Goal: Use online tool/utility: Utilize a website feature to perform a specific function

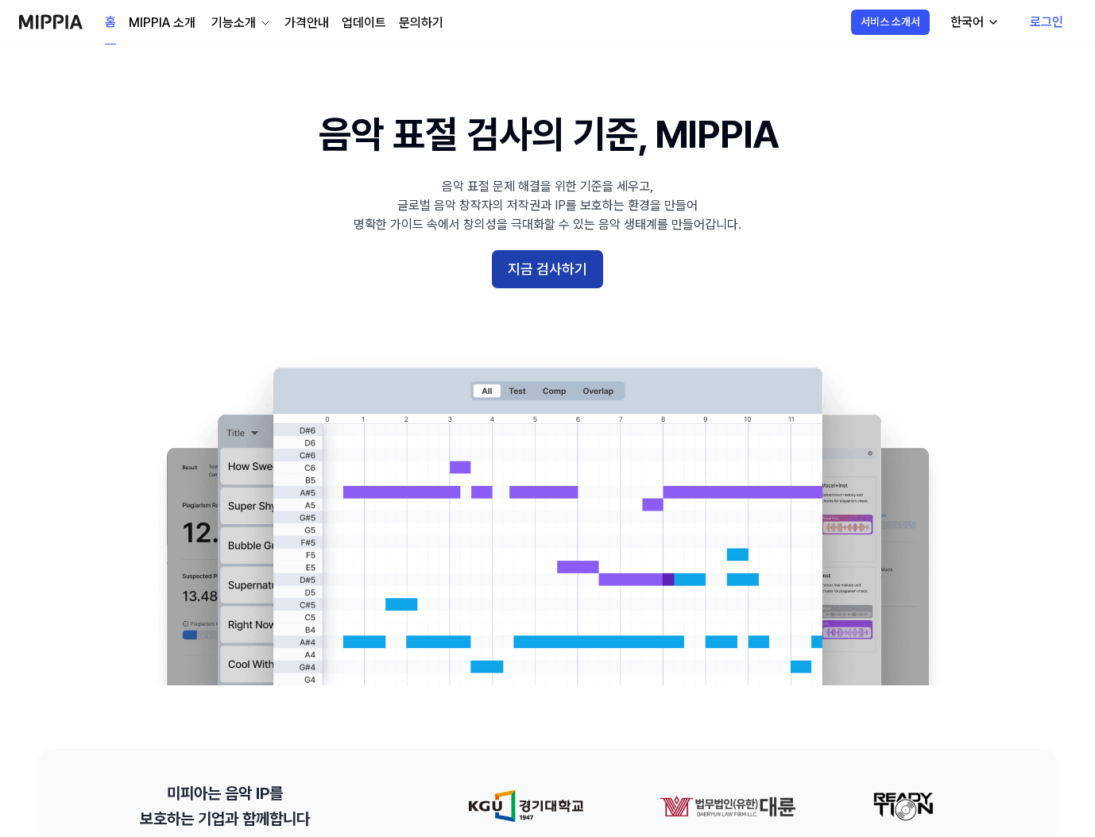
click at [579, 283] on button "지금 검사하기" at bounding box center [547, 269] width 111 height 38
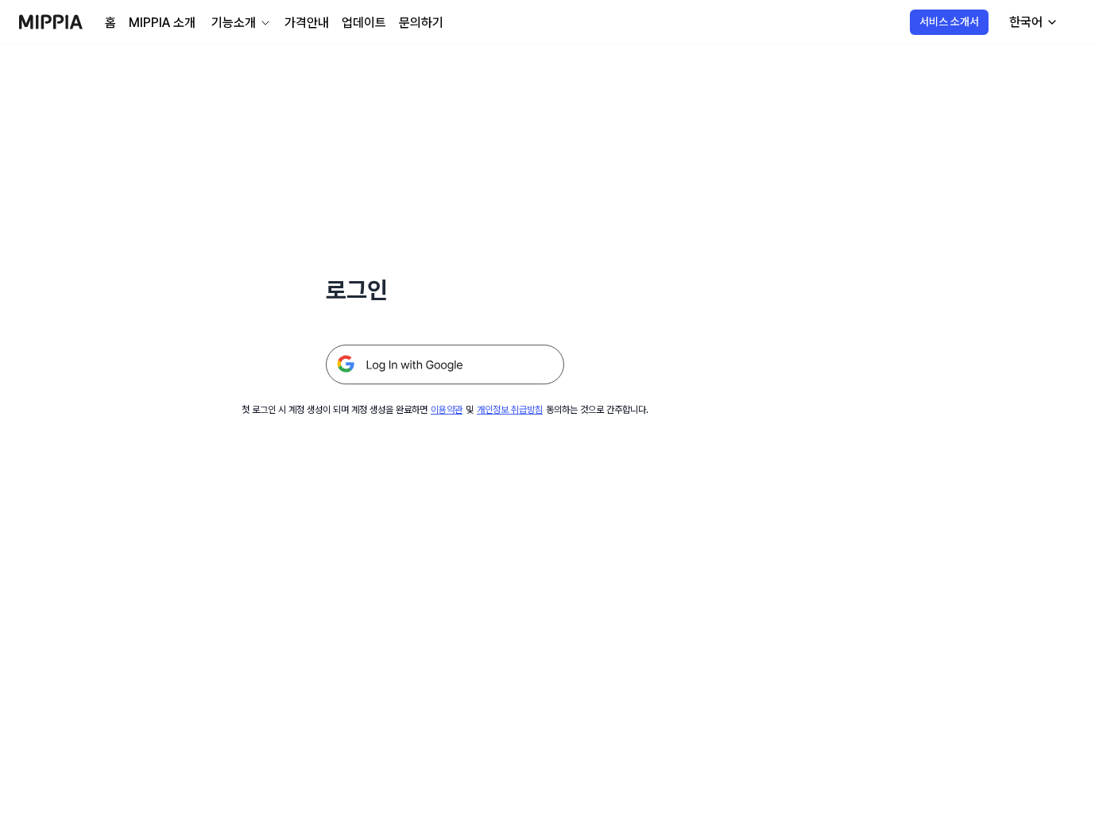
scroll to position [10, 0]
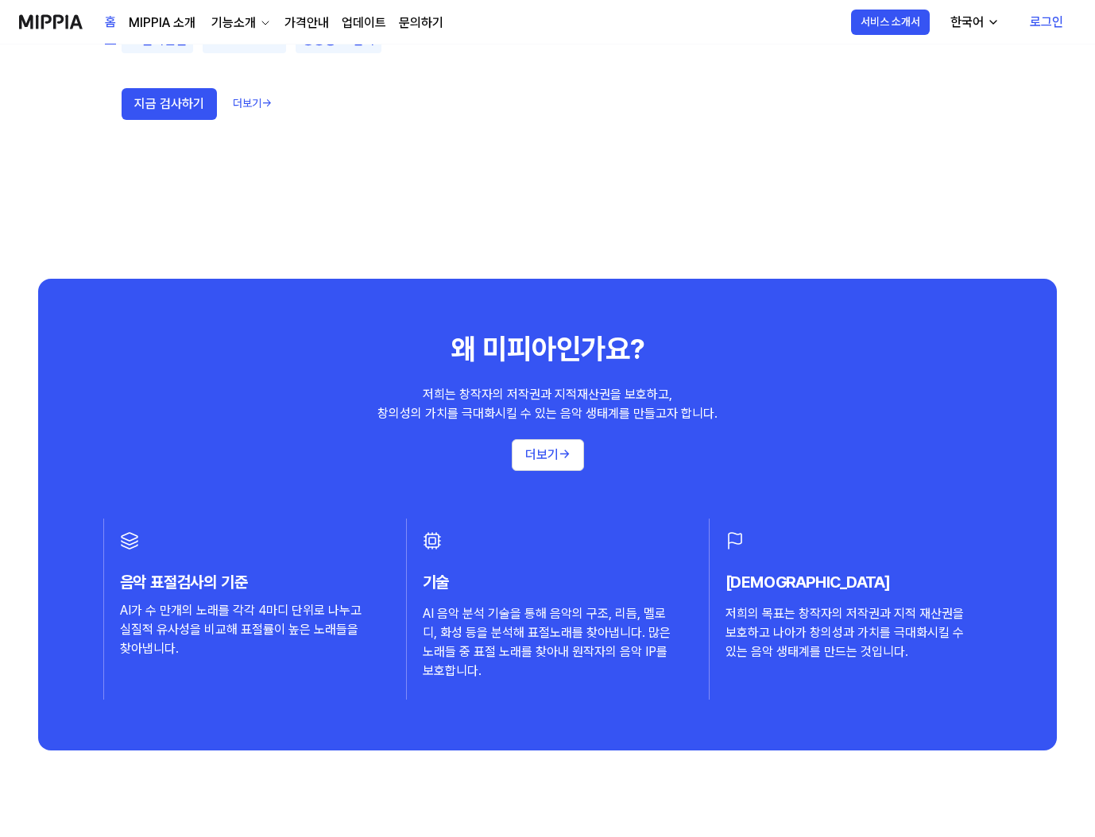
scroll to position [1426, 0]
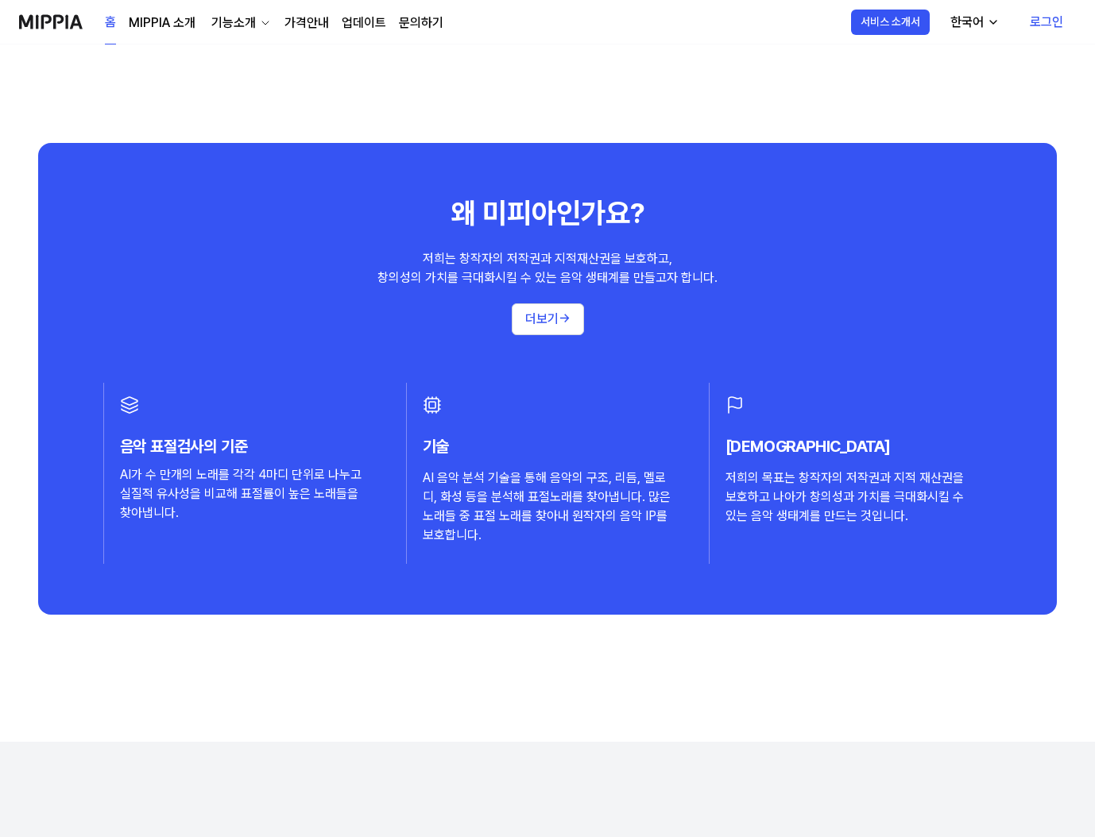
click at [552, 338] on div "왜 미피아인가요? 저희는 창작자의 저작권과 지적재산권을 보호하고, 창의성의 가치를 극대화시킬 수 있는 음악 생태계를 만들고자 합니다. 더보기 …" at bounding box center [547, 379] width 1019 height 472
click at [544, 320] on button "더보기 →" at bounding box center [548, 320] width 72 height 32
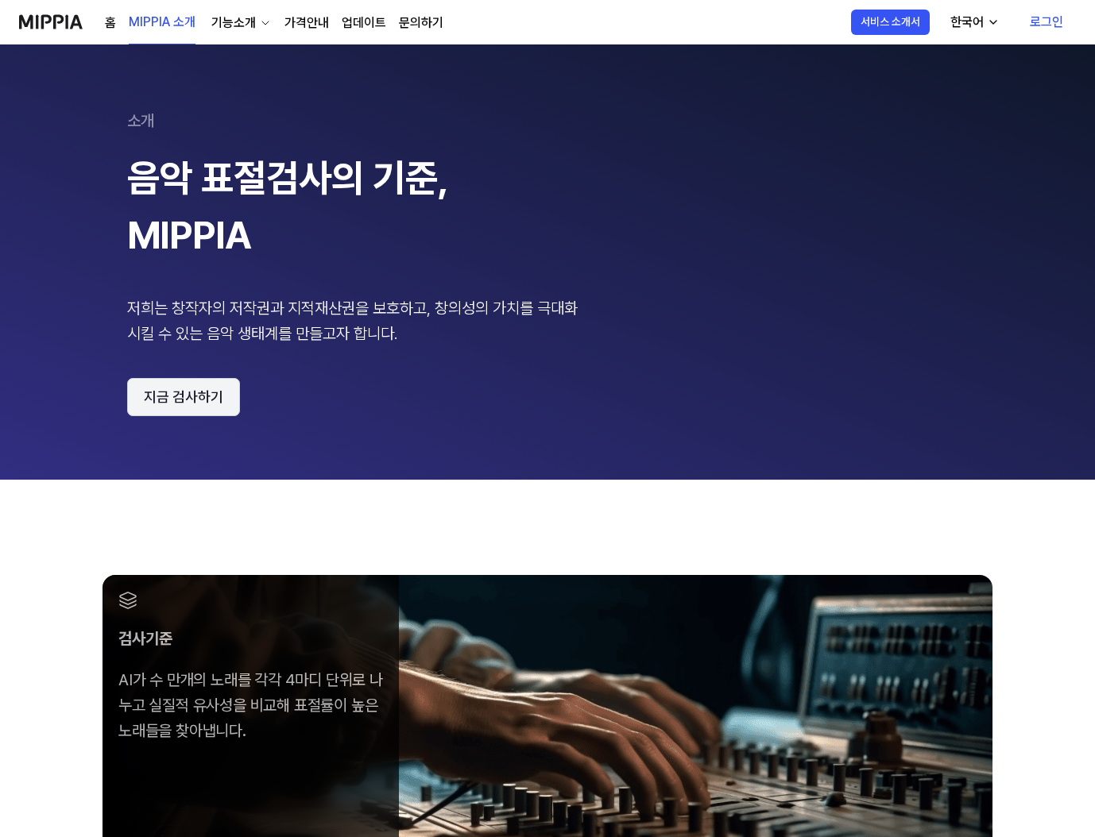
click at [234, 385] on button "지금 검사하기" at bounding box center [183, 397] width 113 height 38
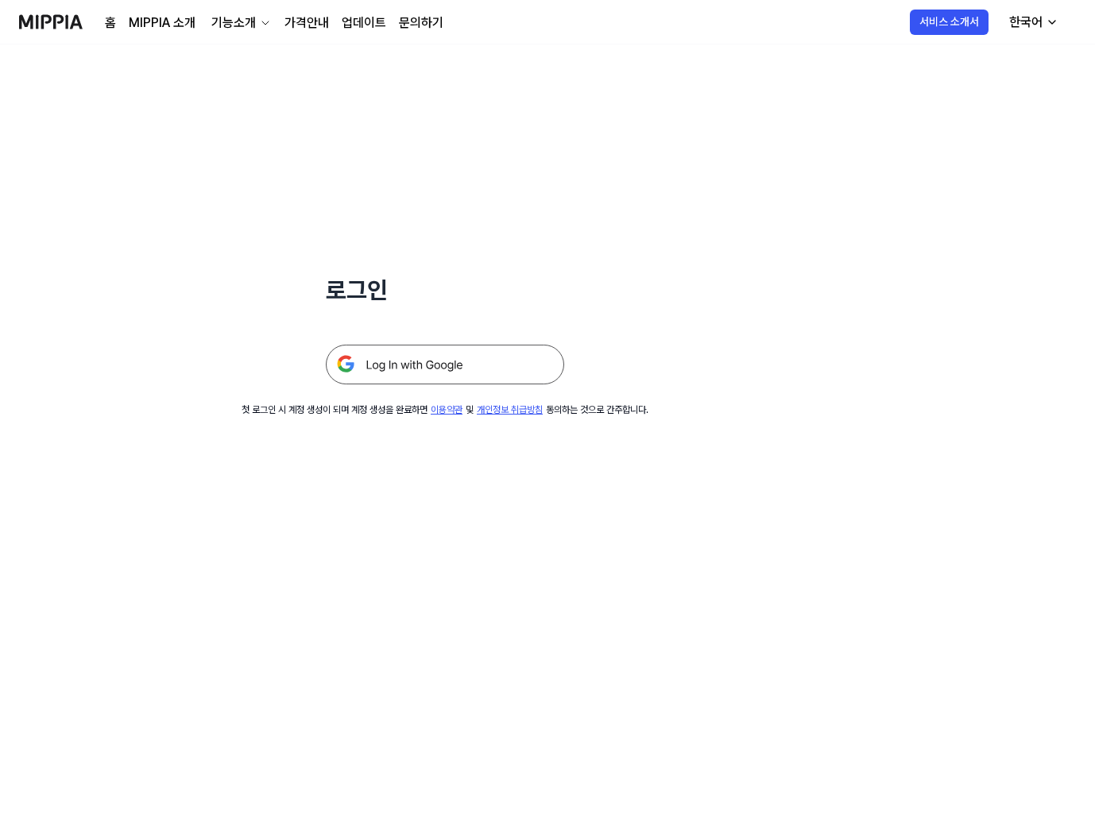
click at [449, 364] on img at bounding box center [445, 365] width 238 height 40
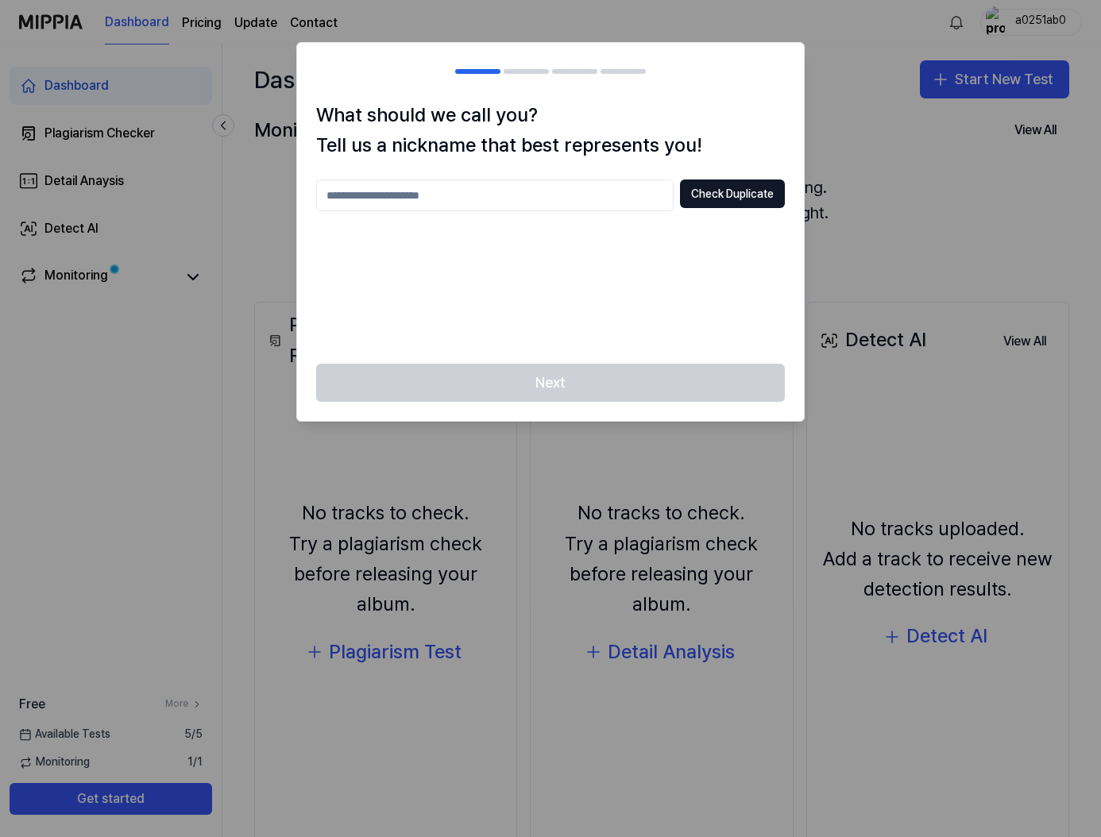
click at [518, 187] on input "text" at bounding box center [495, 196] width 358 height 32
type input "*******"
click at [726, 211] on div "******* Check Duplicate" at bounding box center [550, 262] width 469 height 165
click at [737, 198] on button "Check Duplicate" at bounding box center [732, 194] width 105 height 29
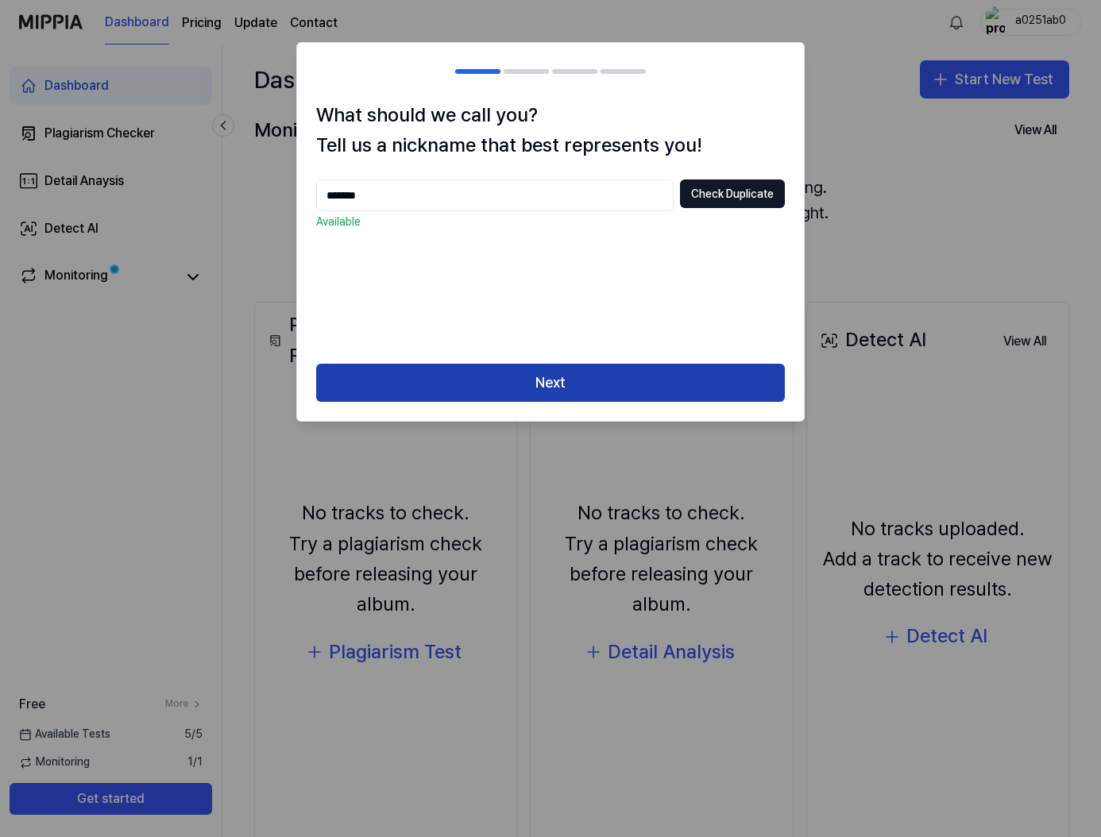
click at [527, 369] on button "Next" at bounding box center [550, 383] width 469 height 38
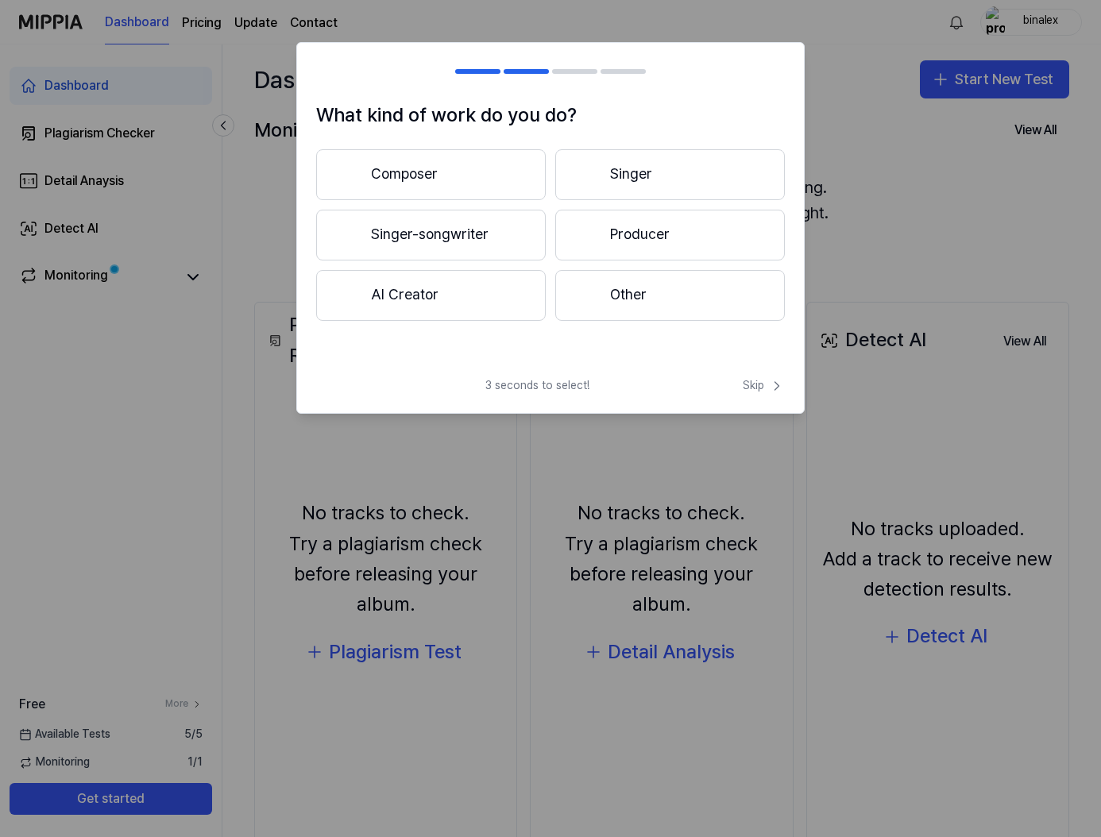
click at [628, 238] on button "Producer" at bounding box center [670, 235] width 230 height 51
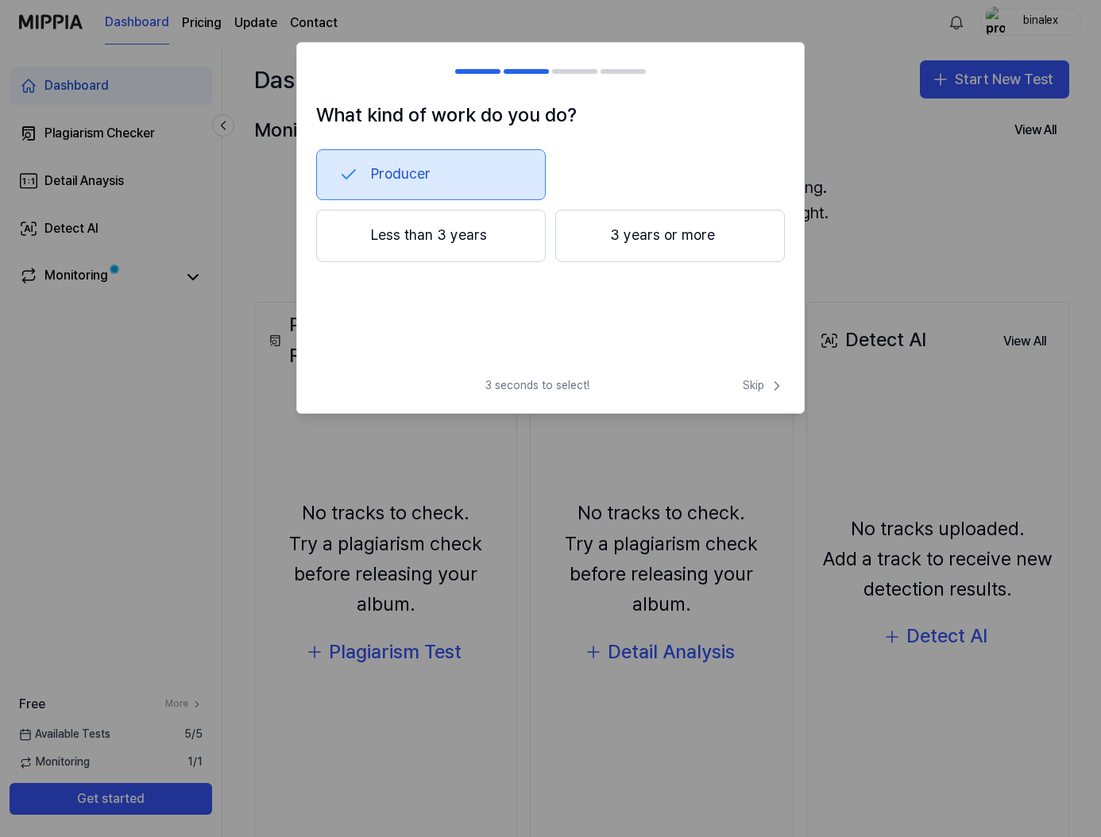
click at [648, 254] on button "3 years or more" at bounding box center [670, 236] width 230 height 52
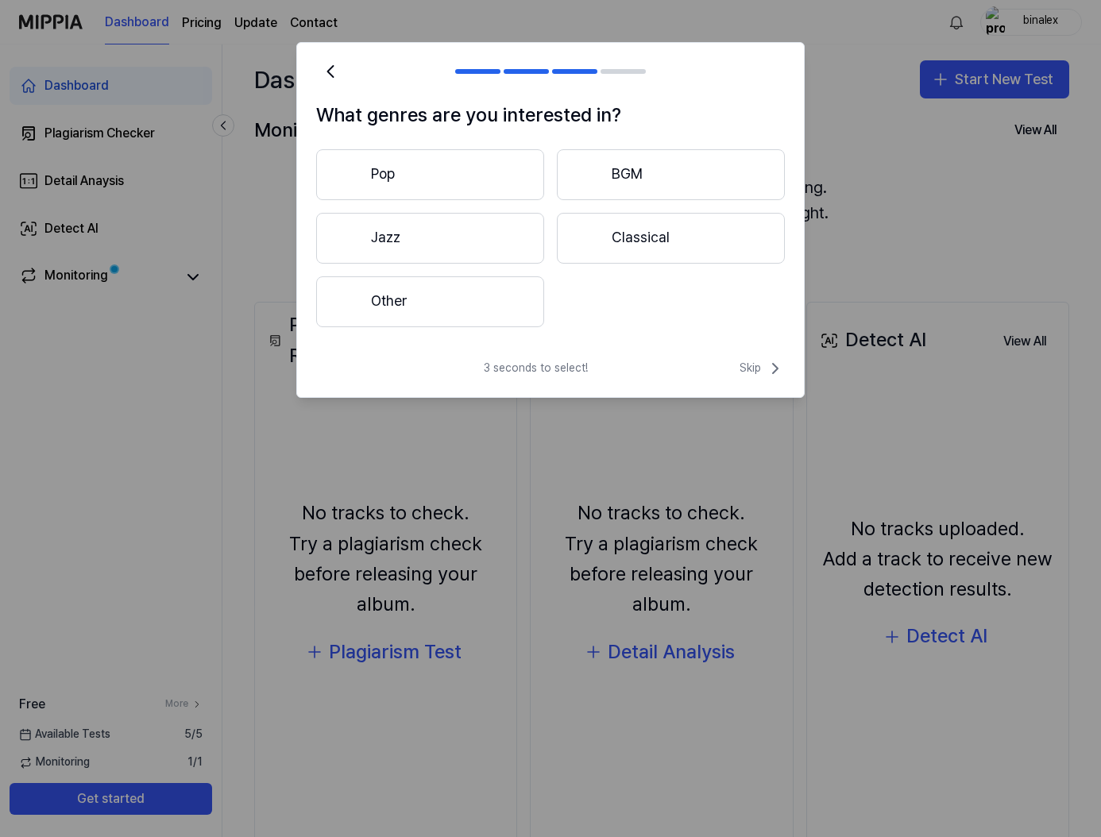
click at [512, 296] on button "Other" at bounding box center [430, 302] width 228 height 51
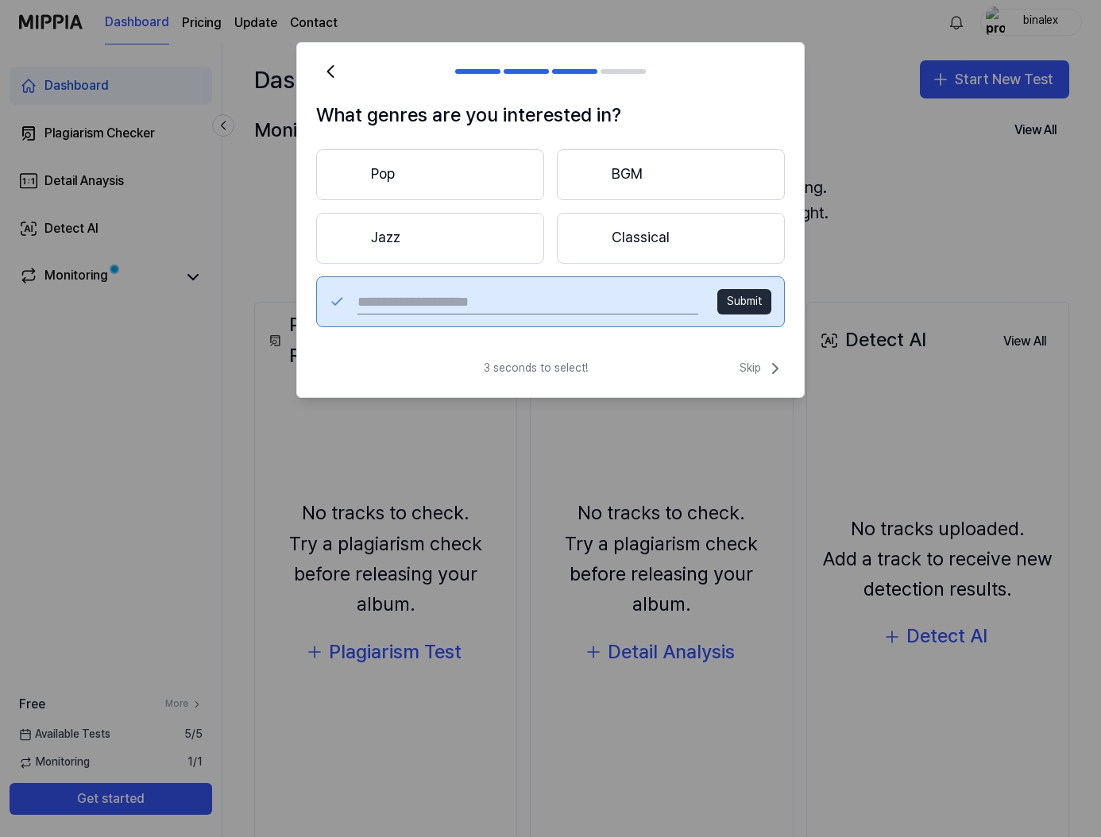
click at [694, 369] on div "3 seconds to select! Skip" at bounding box center [550, 378] width 507 height 38
click at [753, 363] on span "Skip" at bounding box center [762, 368] width 45 height 19
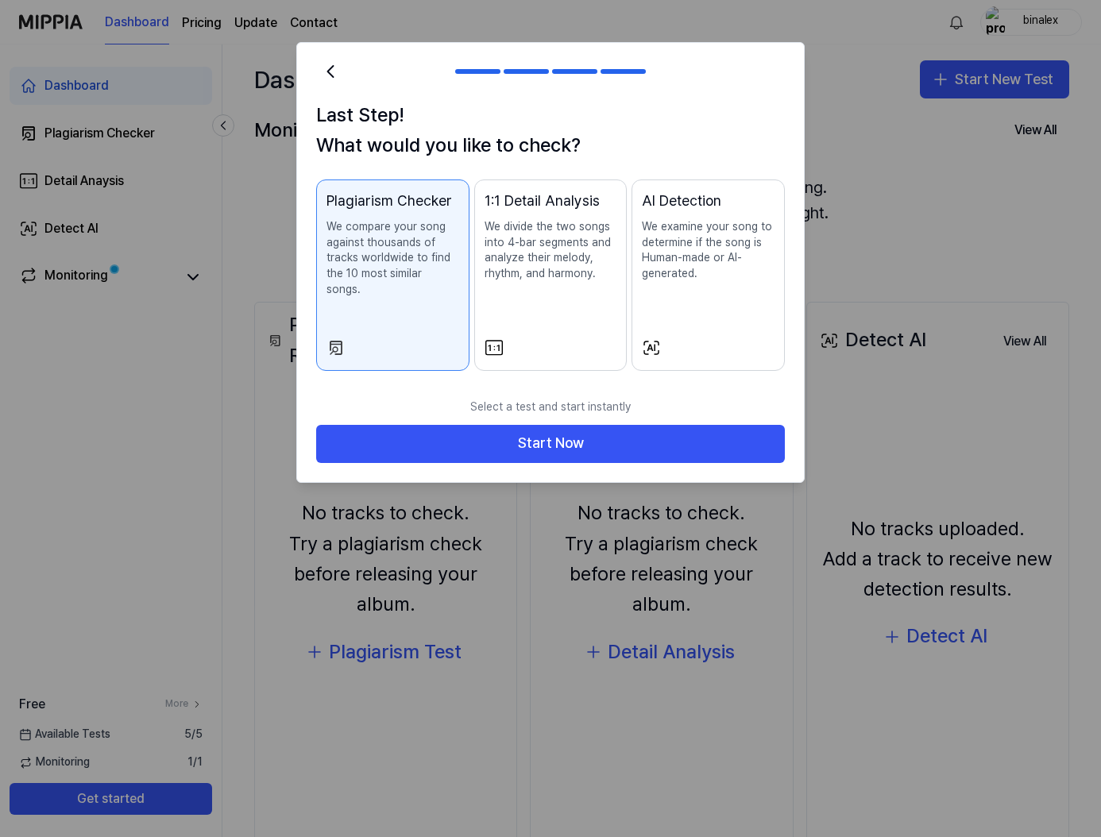
click at [719, 295] on div "AI Detection We examine your song to determine if the song is Human-made or AI-…" at bounding box center [708, 251] width 133 height 123
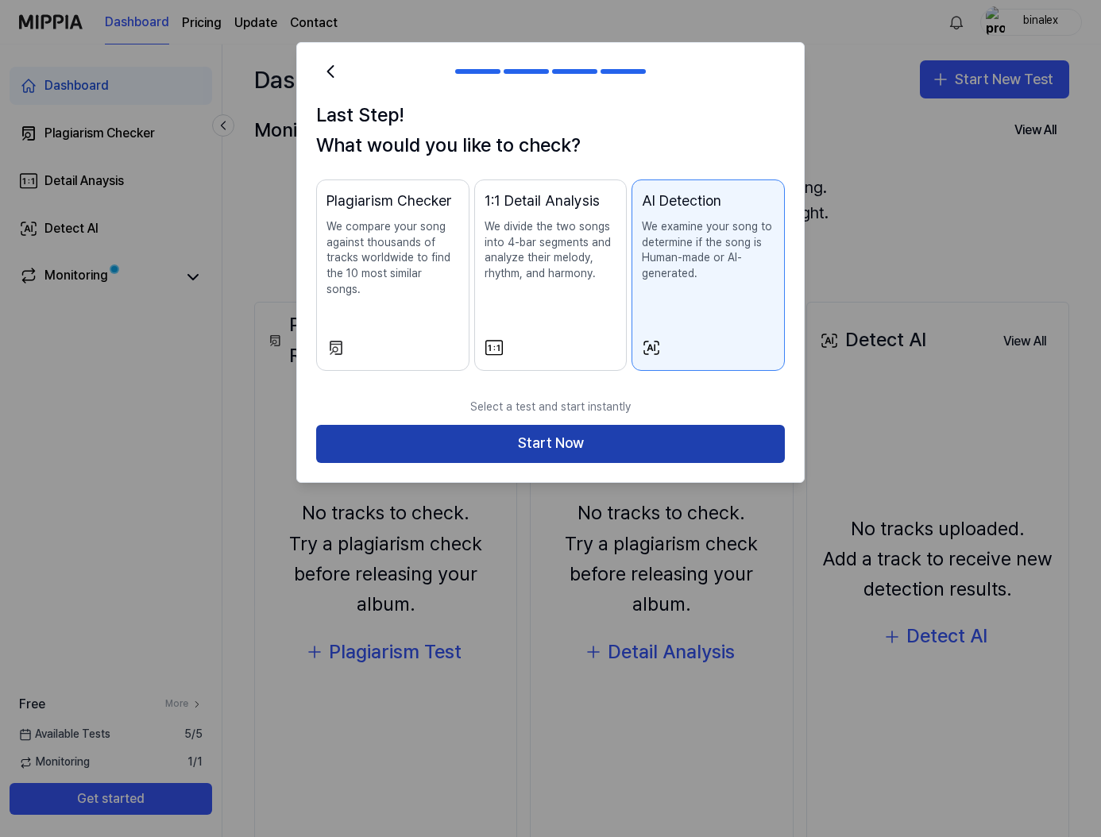
click at [672, 425] on button "Start Now" at bounding box center [550, 444] width 469 height 38
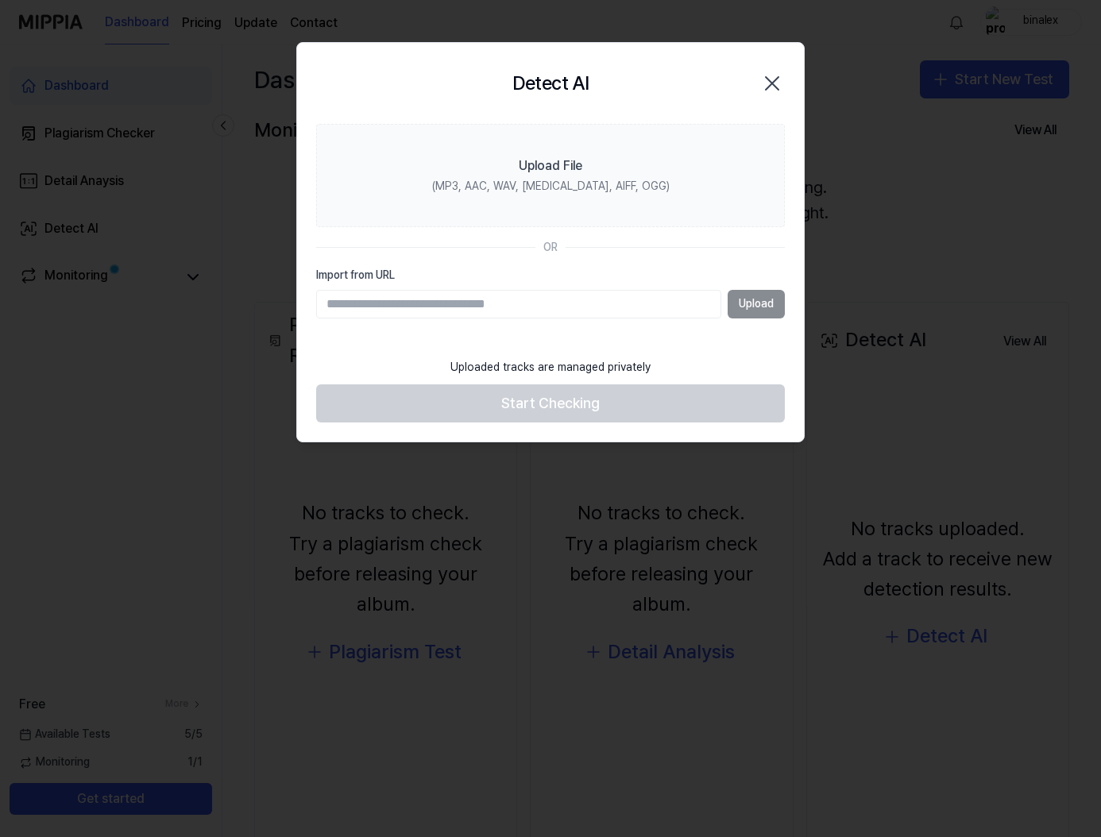
click at [776, 87] on icon "button" at bounding box center [772, 83] width 13 height 13
